Goal: Check status: Check status

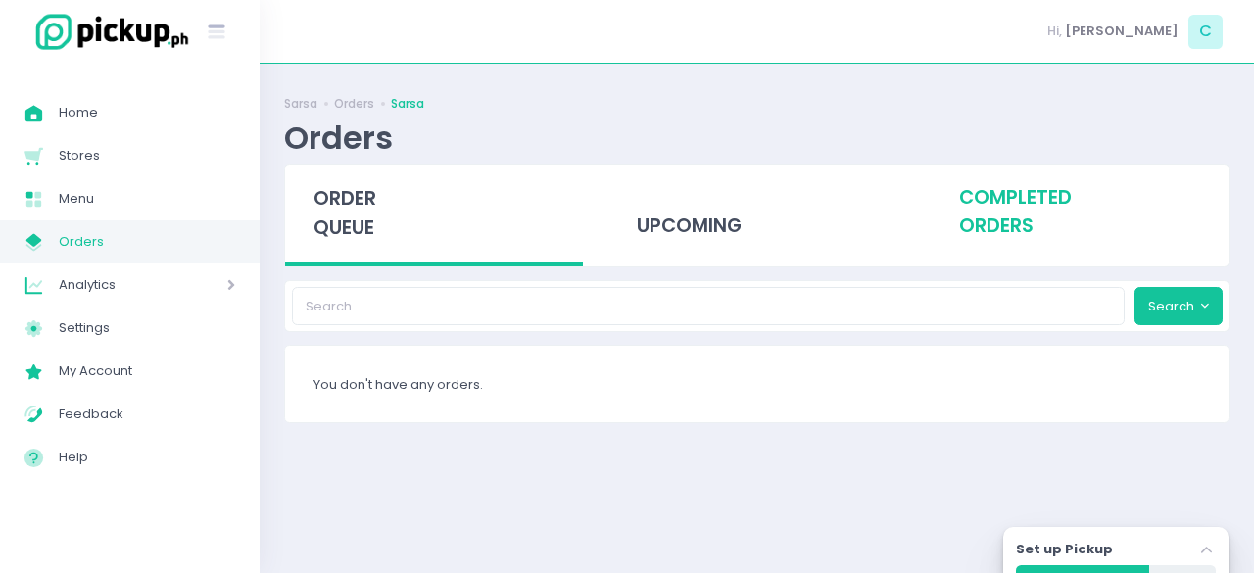
click at [1040, 210] on div "completed orders" at bounding box center [1080, 213] width 298 height 96
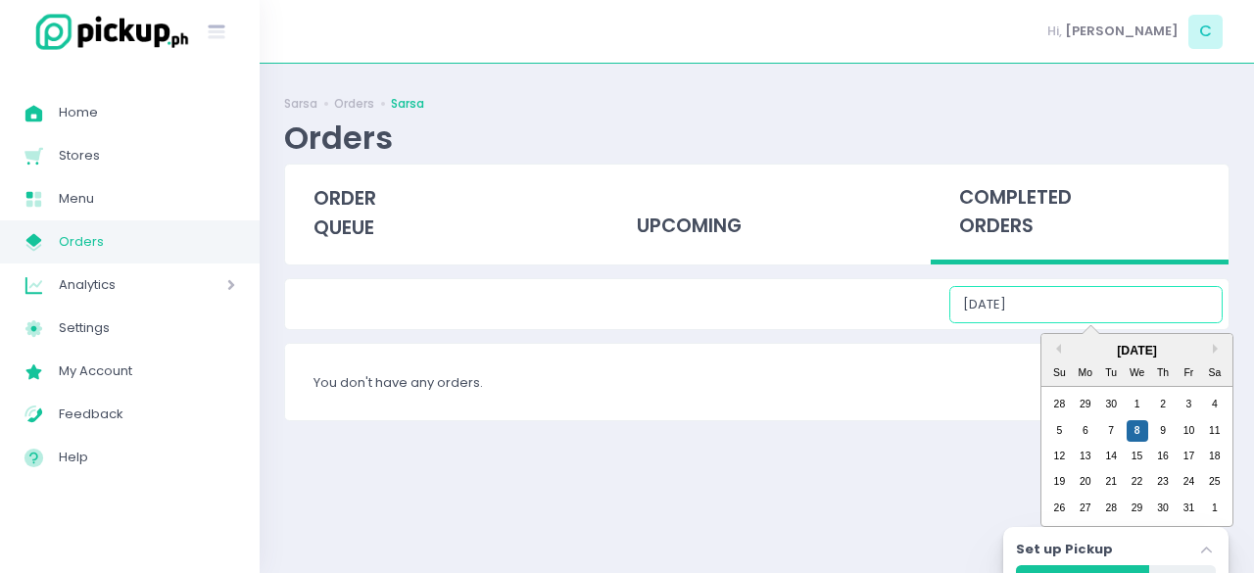
click at [1071, 303] on input "[DATE]" at bounding box center [1086, 304] width 273 height 37
click at [1137, 401] on div "1" at bounding box center [1138, 405] width 22 height 22
click at [1088, 299] on input "[DATE]" at bounding box center [1086, 304] width 273 height 37
click at [1158, 413] on div "2" at bounding box center [1163, 405] width 22 height 22
click at [1105, 306] on input "[DATE]" at bounding box center [1086, 304] width 273 height 37
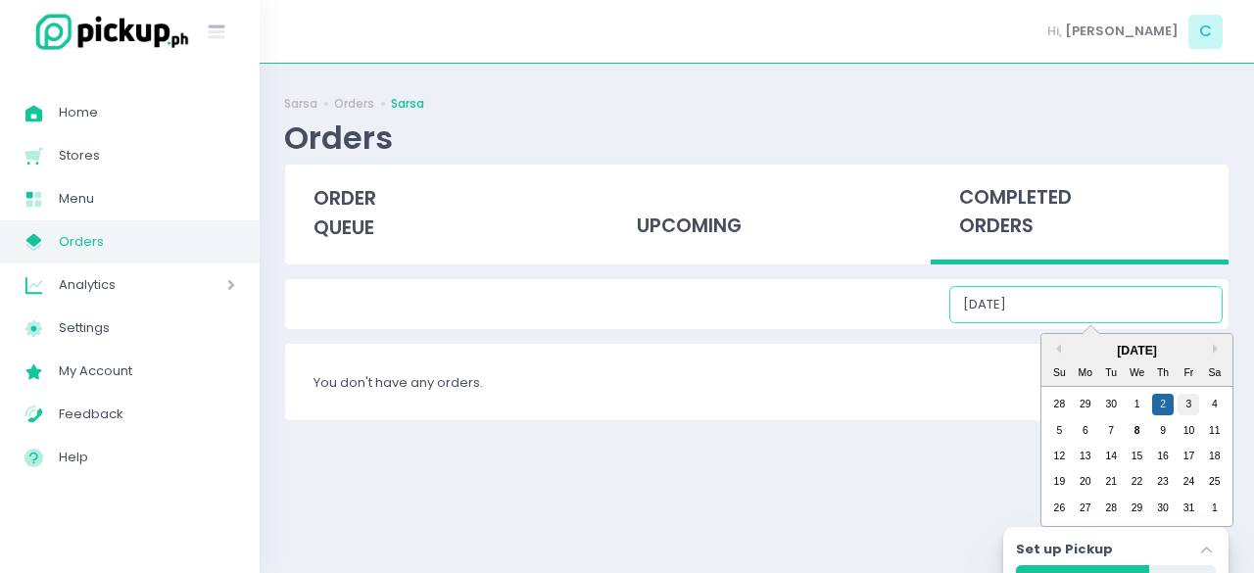
click at [1192, 407] on div "3" at bounding box center [1189, 405] width 22 height 22
click at [1136, 303] on input "[DATE]" at bounding box center [1086, 304] width 273 height 37
click at [1223, 413] on div "4" at bounding box center [1215, 405] width 22 height 22
click at [1118, 315] on input "[DATE]" at bounding box center [1086, 304] width 273 height 37
click at [1055, 437] on div "5" at bounding box center [1060, 431] width 22 height 22
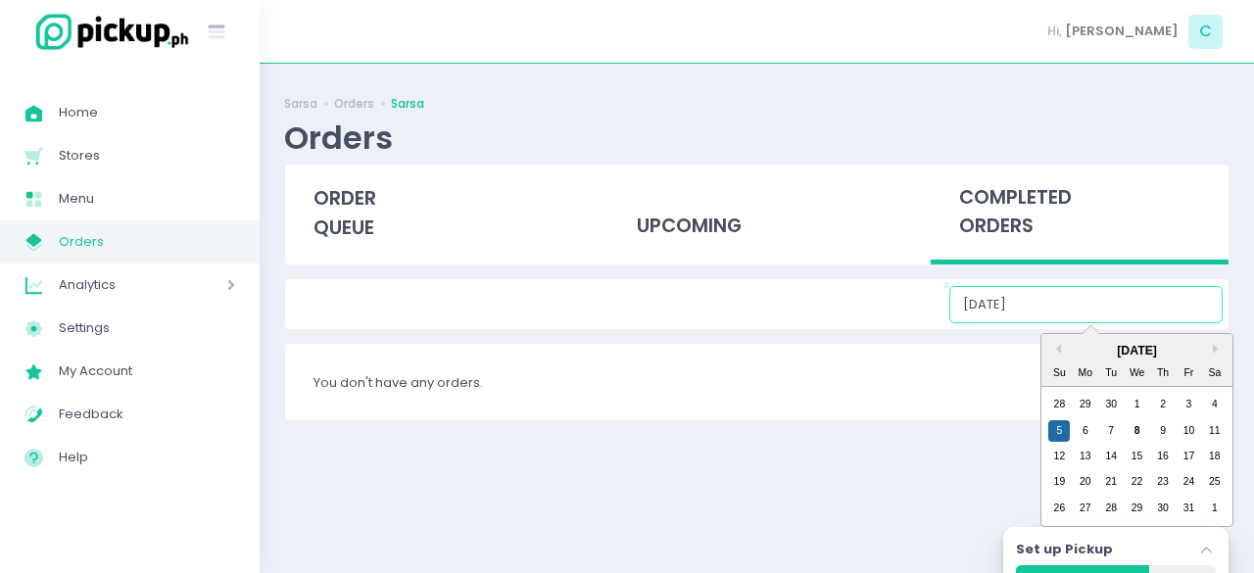
click at [1085, 307] on input "[DATE]" at bounding box center [1086, 304] width 273 height 37
click at [1085, 434] on div "6" at bounding box center [1086, 431] width 22 height 22
click at [1110, 293] on input "[DATE]" at bounding box center [1086, 304] width 273 height 37
click at [1112, 434] on div "7" at bounding box center [1112, 431] width 22 height 22
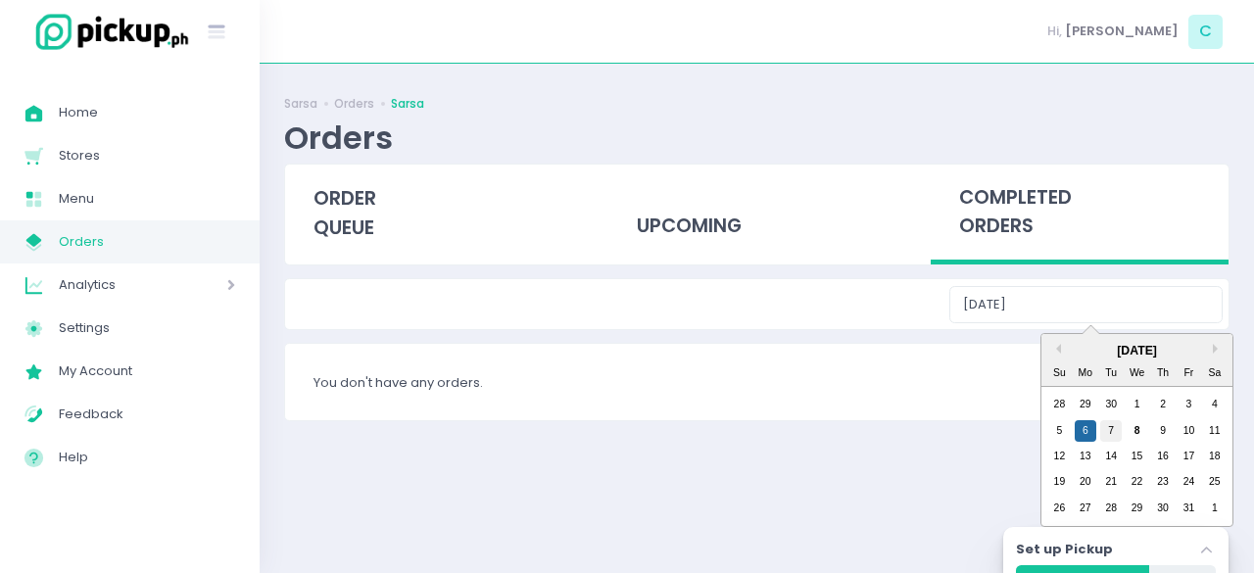
type input "[DATE]"
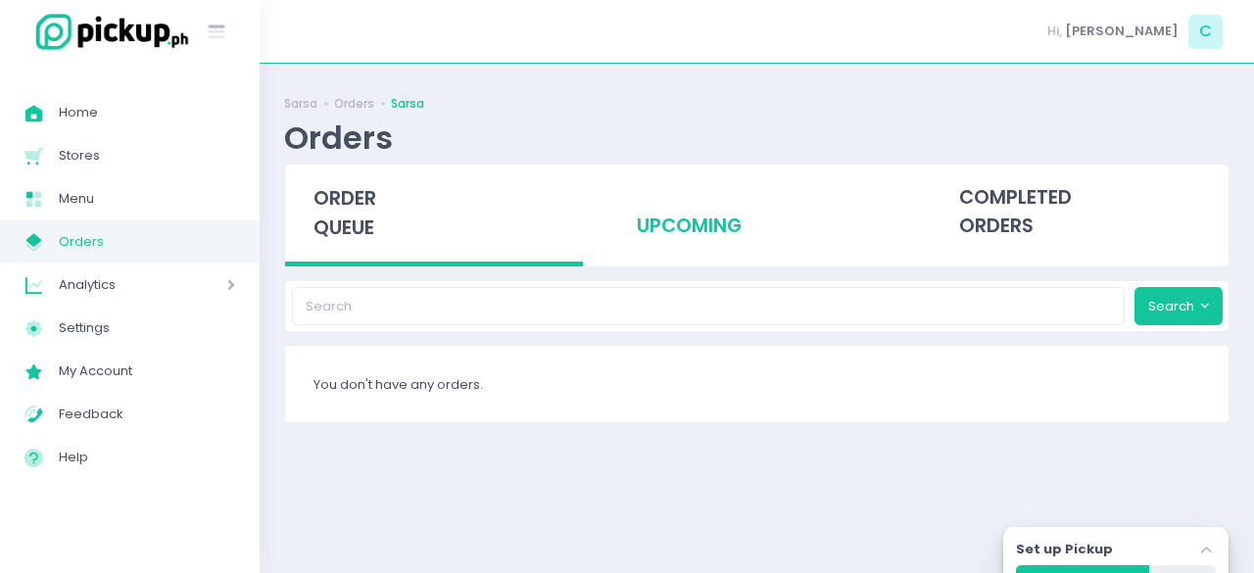
click at [707, 225] on div "upcoming" at bounding box center [757, 213] width 298 height 96
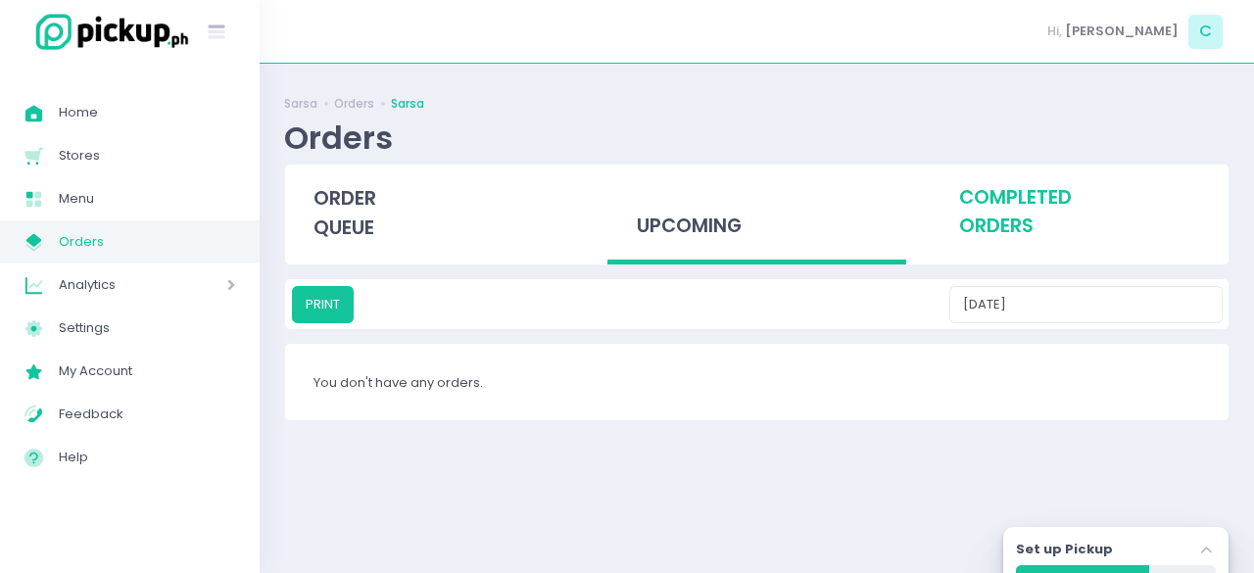
click at [1002, 225] on div "completed orders" at bounding box center [1080, 213] width 298 height 96
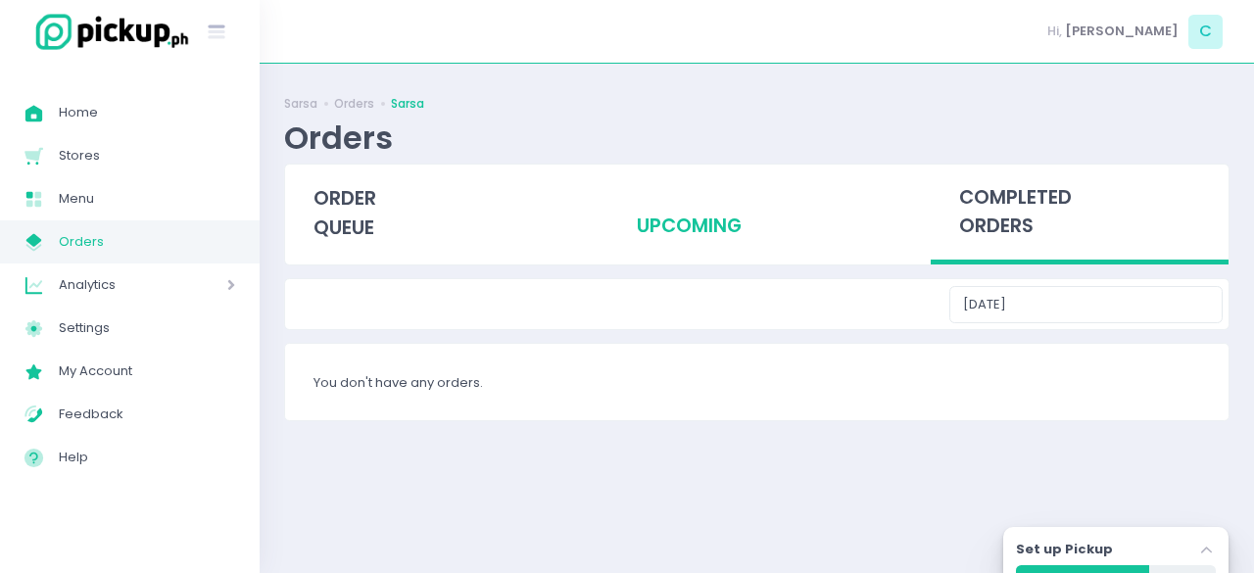
click at [660, 220] on div "upcoming" at bounding box center [757, 213] width 298 height 96
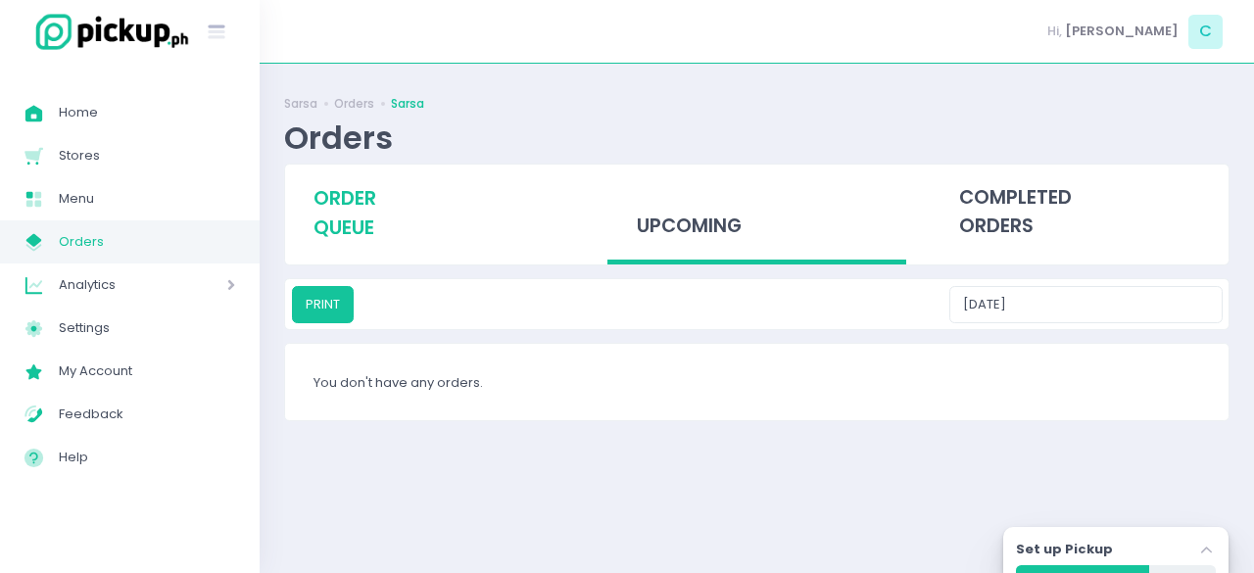
click at [350, 215] on span "order queue" at bounding box center [345, 213] width 63 height 56
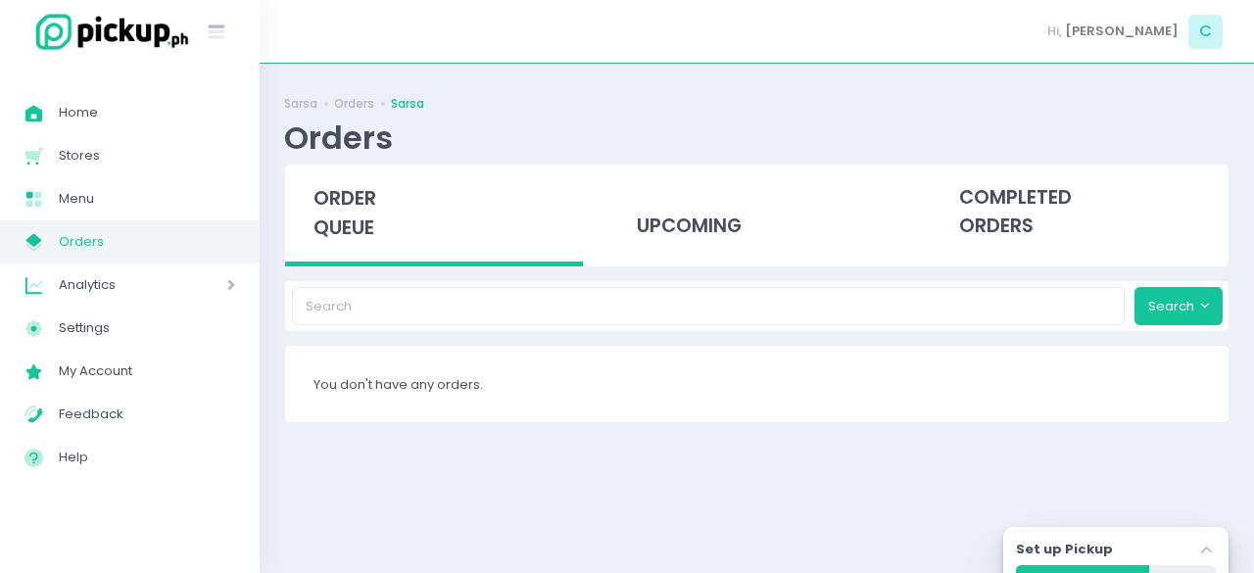
click at [135, 284] on span "Analytics" at bounding box center [115, 284] width 113 height 25
click at [103, 284] on span "Analytics" at bounding box center [115, 284] width 113 height 25
click at [89, 201] on span "Menu" at bounding box center [147, 198] width 176 height 25
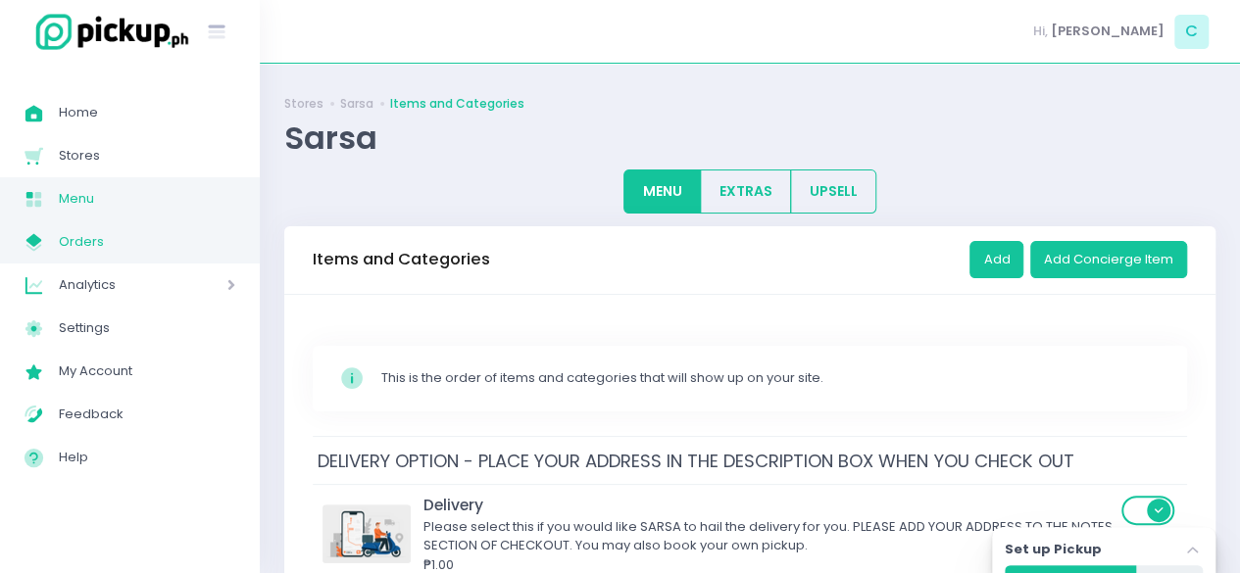
click at [99, 241] on span "Orders" at bounding box center [147, 241] width 176 height 25
